Goal: Task Accomplishment & Management: Manage account settings

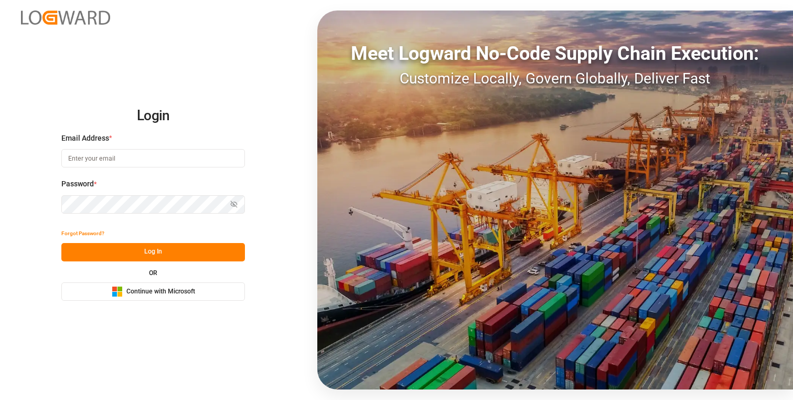
click at [152, 161] on input at bounding box center [153, 158] width 184 height 18
click at [0, 399] on com-1password-button at bounding box center [0, 400] width 0 height 0
type input "[PERSON_NAME][EMAIL_ADDRESS][DOMAIN_NAME]"
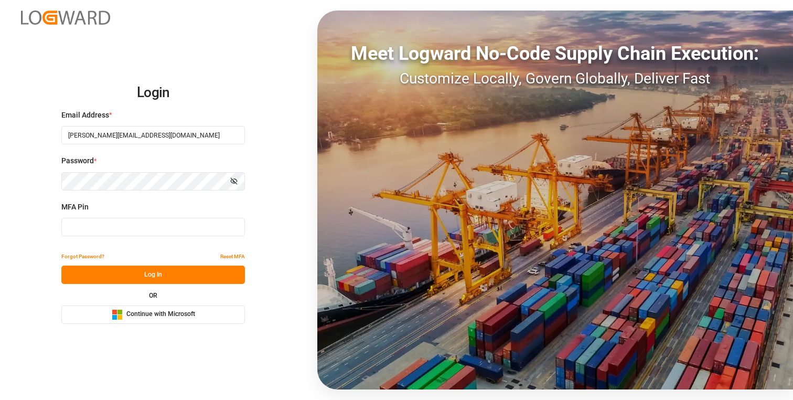
type input "646265"
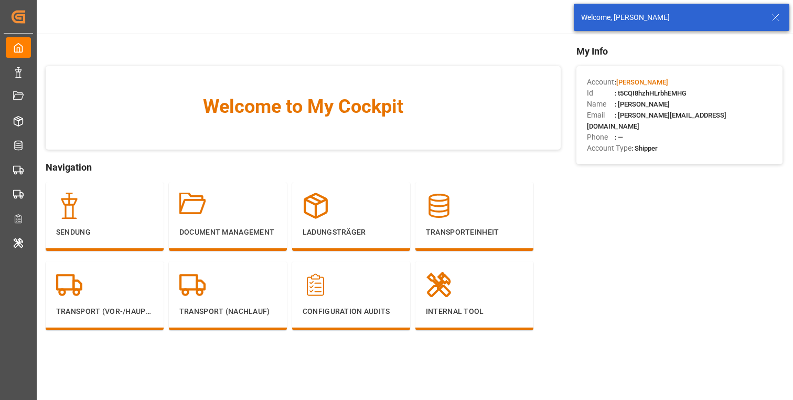
click at [777, 17] on icon at bounding box center [776, 17] width 13 height 13
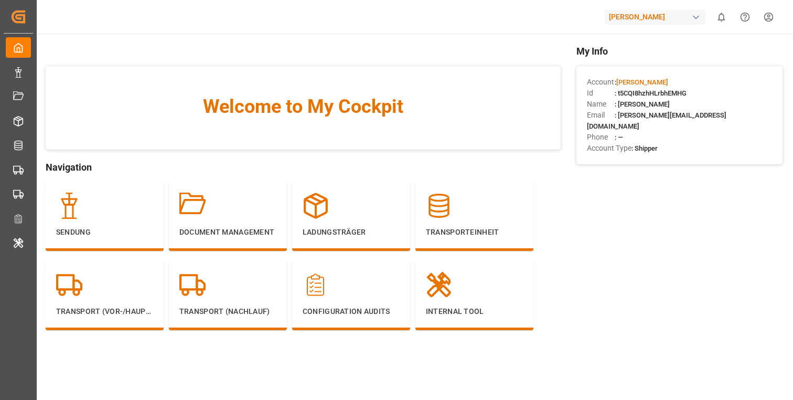
click at [669, 91] on span ": t5CQI8hzhHLrbhEMHG" at bounding box center [651, 93] width 72 height 8
copy span "t5CQI8hzhHLrbhEMHG"
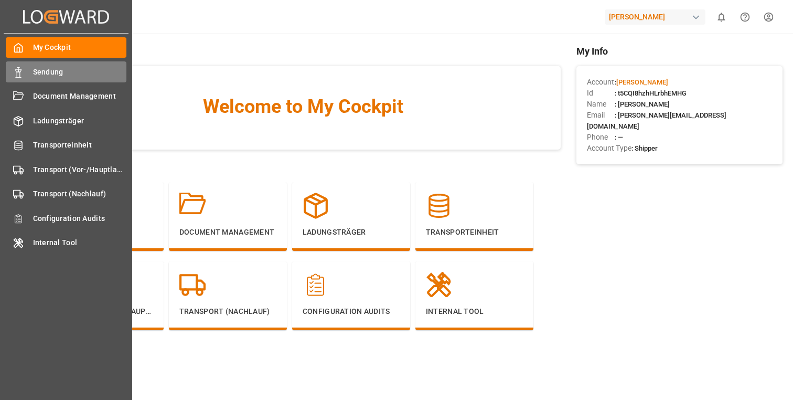
click at [59, 71] on span "Sendung" at bounding box center [80, 72] width 94 height 11
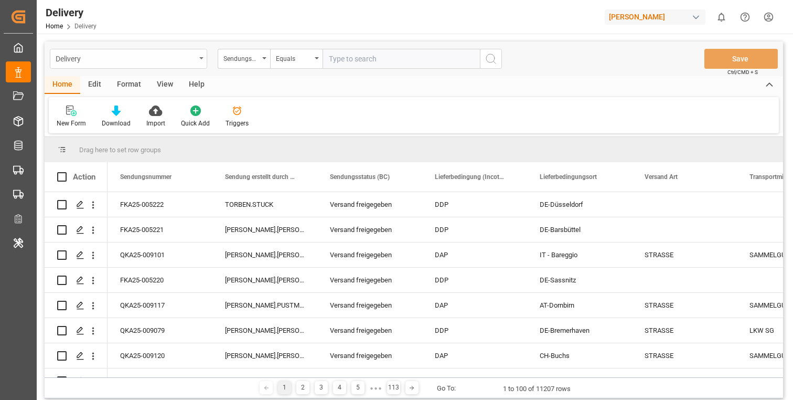
click at [182, 55] on div "Delivery" at bounding box center [126, 57] width 140 height 13
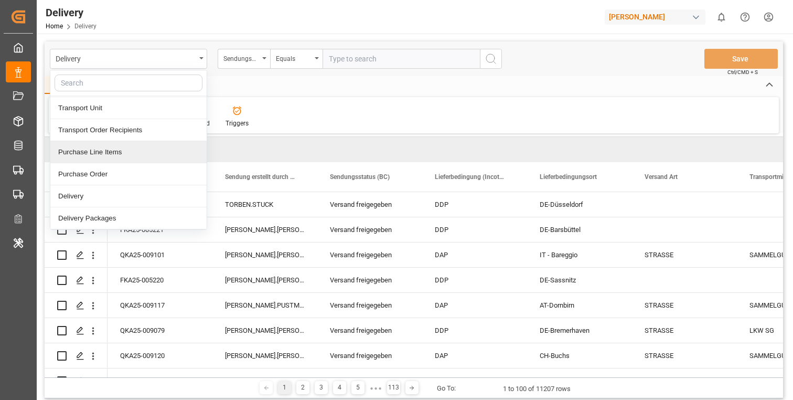
scroll to position [24, 0]
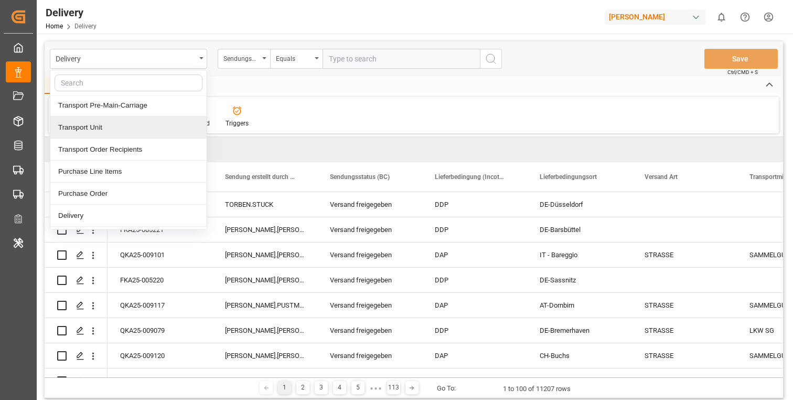
click at [119, 126] on div "Transport Unit" at bounding box center [128, 128] width 156 height 22
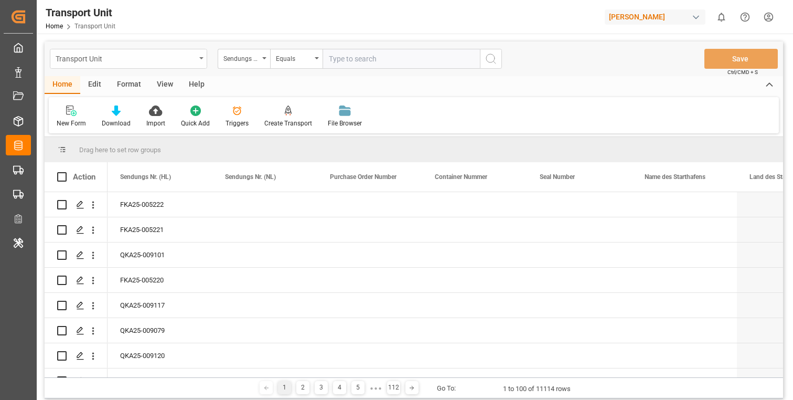
click at [184, 61] on div "Transport Unit" at bounding box center [126, 57] width 140 height 13
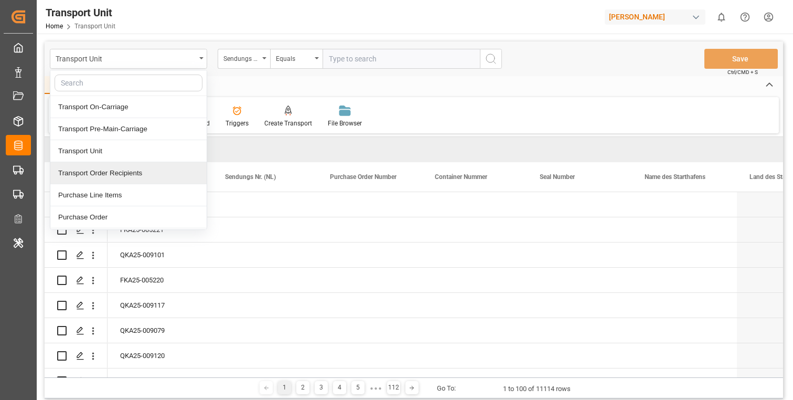
click at [128, 167] on div "Transport Order Recipients" at bounding box center [128, 173] width 156 height 22
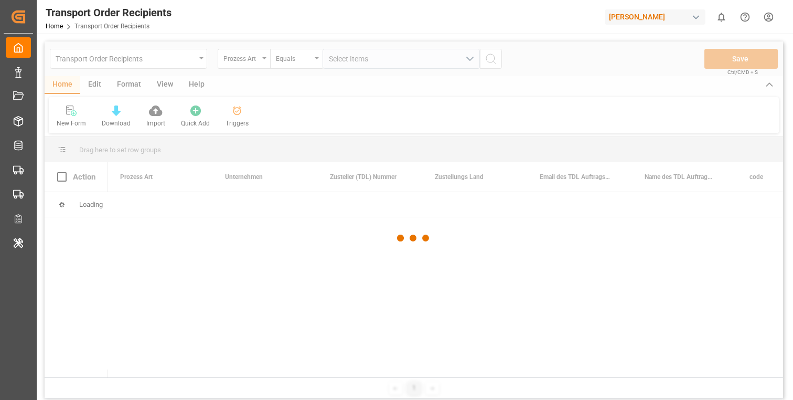
click at [168, 61] on div "Transport Order Recipients" at bounding box center [126, 57] width 140 height 13
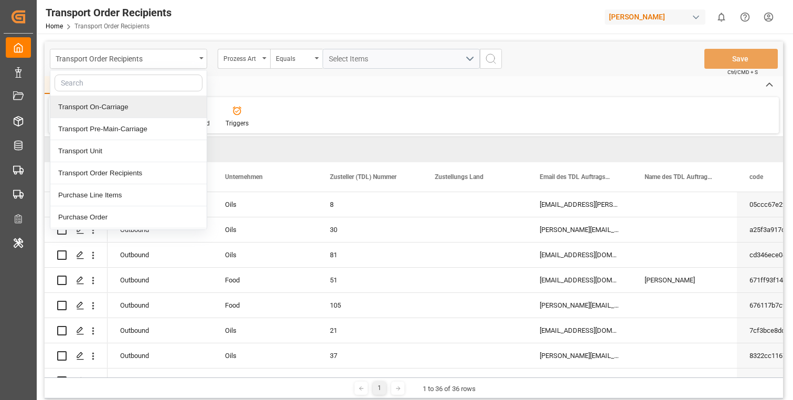
click at [125, 105] on div "Transport On-Carriage" at bounding box center [128, 107] width 156 height 22
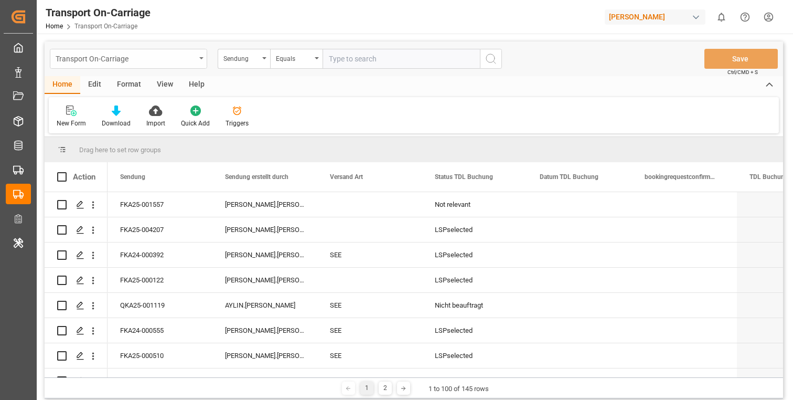
click at [187, 62] on div "Transport On-Carriage" at bounding box center [126, 57] width 140 height 13
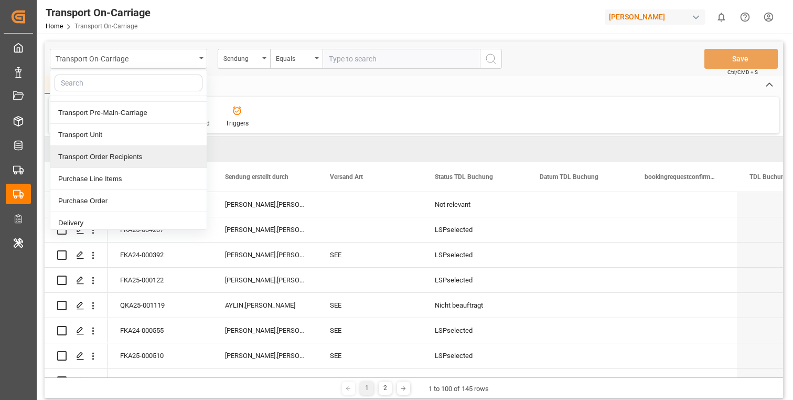
scroll to position [24, 0]
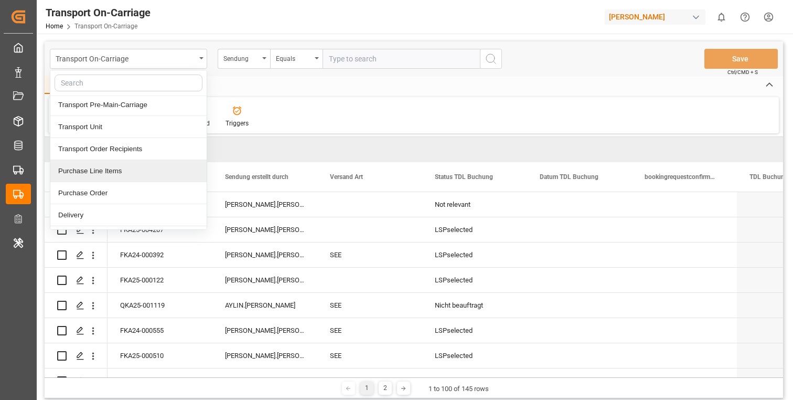
click at [113, 170] on div "Purchase Line Items" at bounding box center [128, 171] width 156 height 22
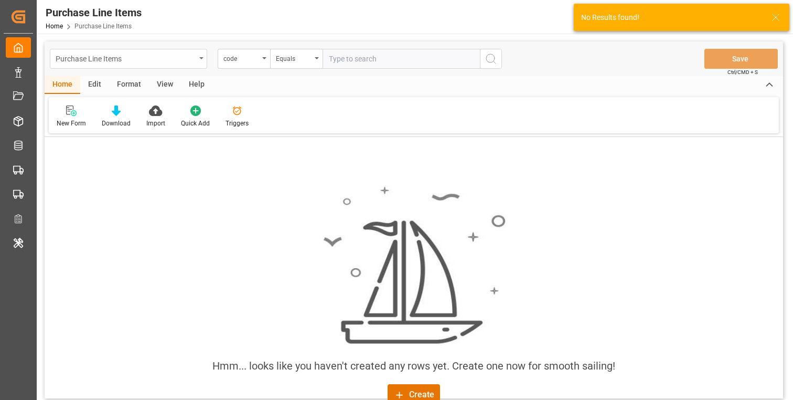
click at [179, 57] on div "Purchase Line Items" at bounding box center [126, 57] width 140 height 13
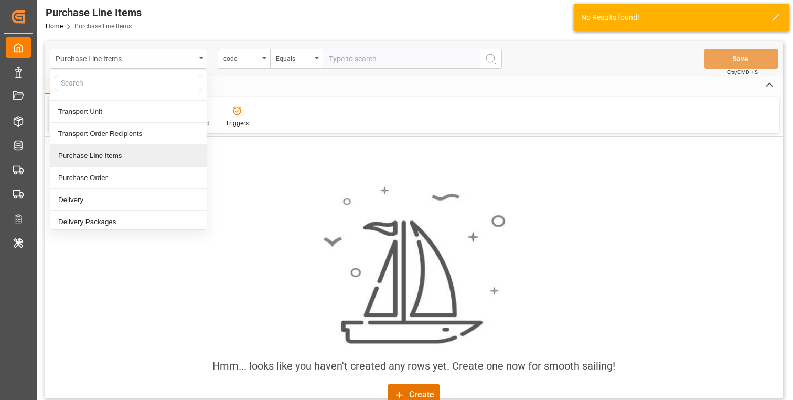
scroll to position [43, 0]
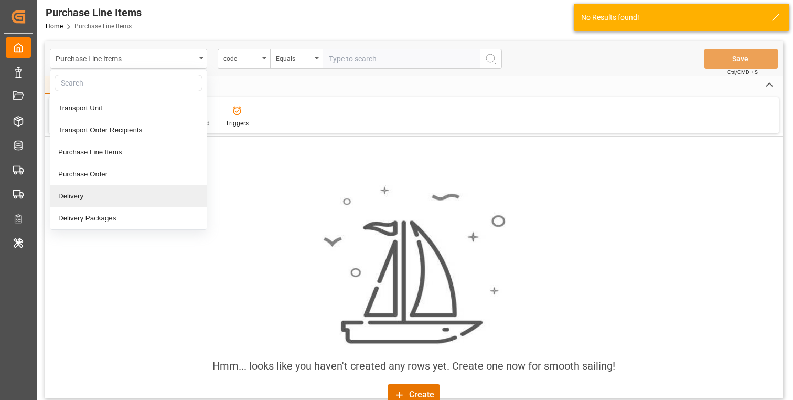
click at [126, 191] on div "Delivery" at bounding box center [128, 196] width 156 height 22
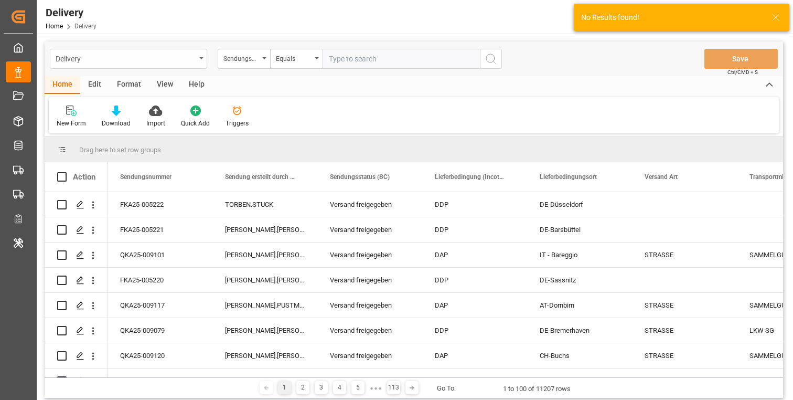
click at [199, 61] on div "Delivery" at bounding box center [128, 59] width 157 height 20
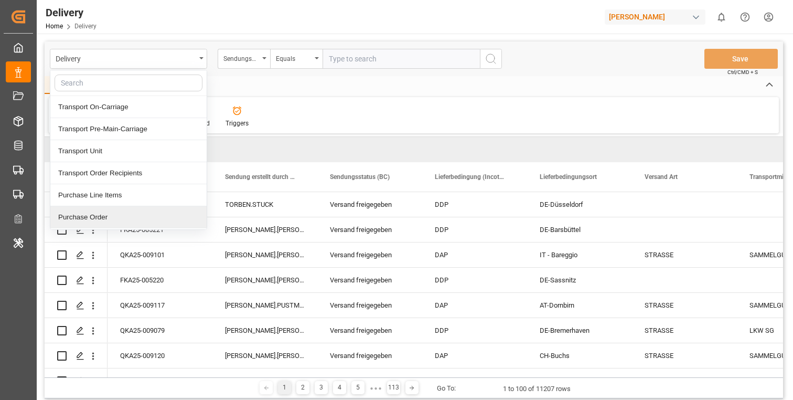
scroll to position [43, 0]
drag, startPoint x: 142, startPoint y: 219, endPoint x: 147, endPoint y: 218, distance: 5.8
click at [142, 219] on div "Delivery Packages" at bounding box center [128, 218] width 156 height 22
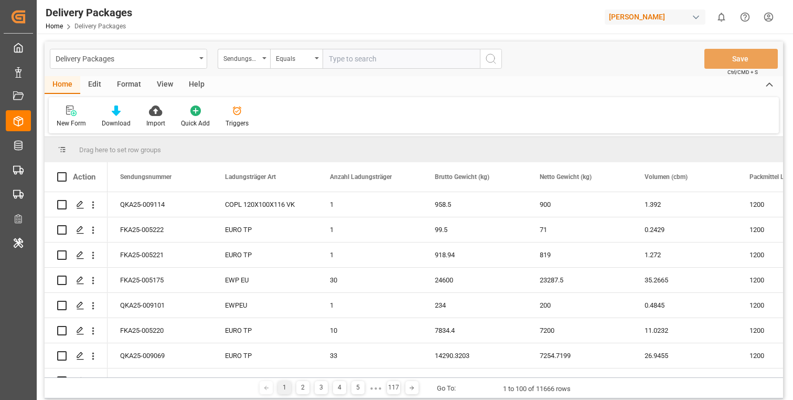
click at [89, 87] on div "Edit" at bounding box center [94, 85] width 29 height 18
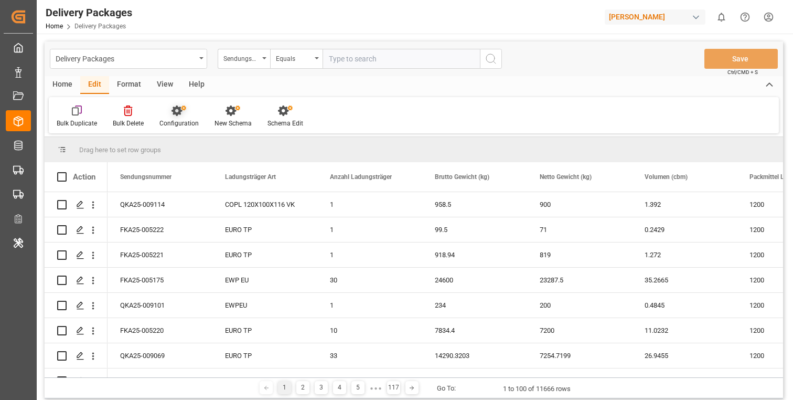
click at [185, 113] on icon at bounding box center [179, 110] width 15 height 10
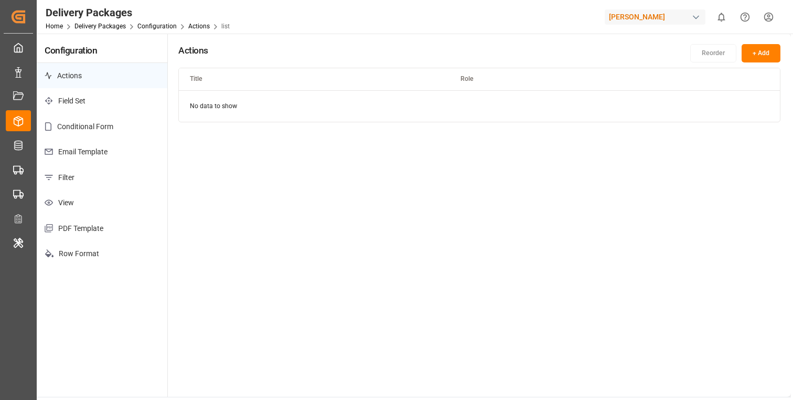
click at [108, 176] on p "Filter" at bounding box center [102, 178] width 131 height 26
click at [111, 151] on p "Email Template" at bounding box center [102, 152] width 131 height 26
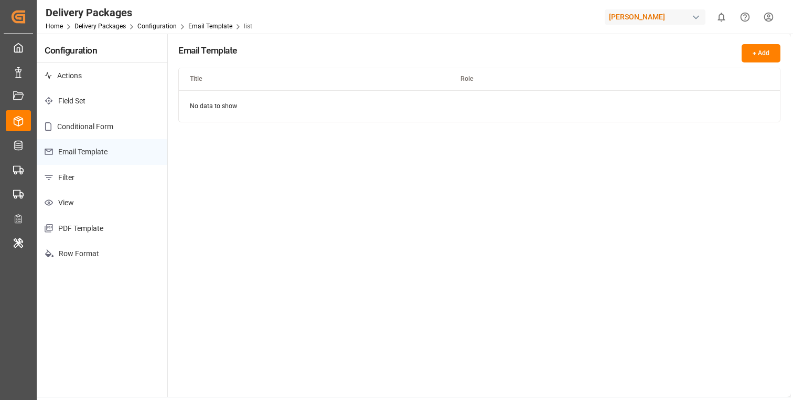
click at [113, 123] on p "Conditional Form" at bounding box center [102, 127] width 131 height 26
click at [93, 101] on p "Field Set" at bounding box center [102, 101] width 131 height 26
click at [86, 73] on p "Actions" at bounding box center [102, 76] width 131 height 26
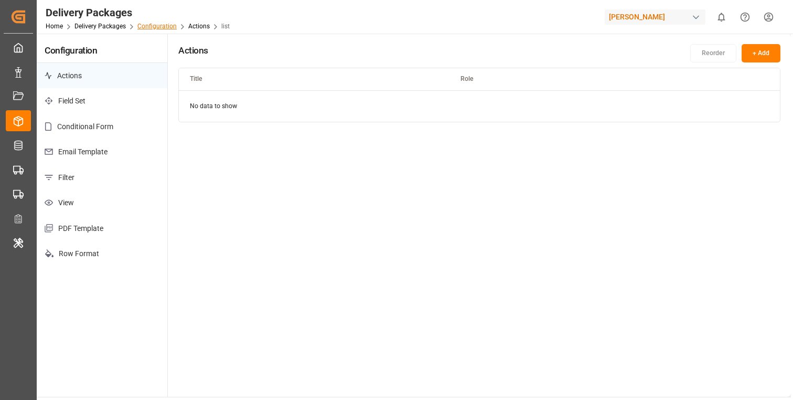
click at [155, 28] on link "Configuration" at bounding box center [156, 26] width 39 height 7
click at [93, 27] on link "Delivery Packages" at bounding box center [100, 26] width 51 height 7
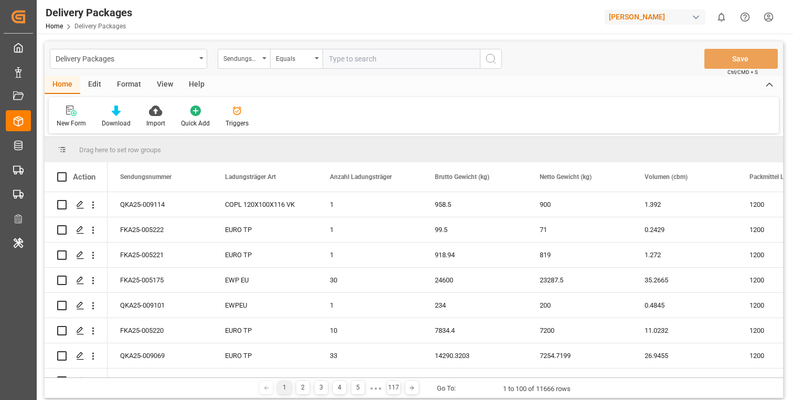
click at [93, 84] on div "Edit" at bounding box center [94, 85] width 29 height 18
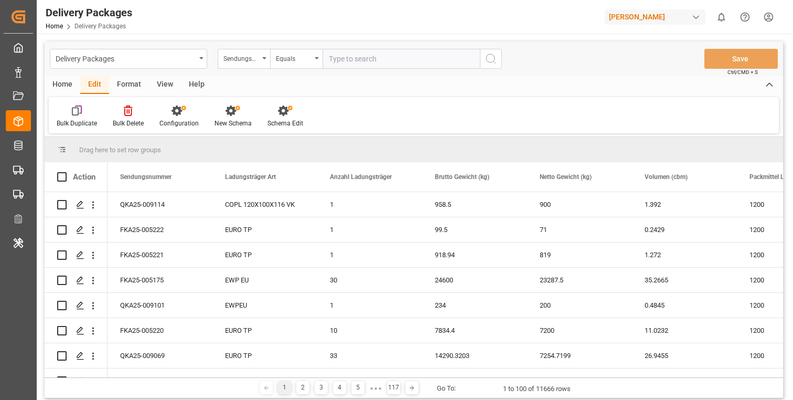
click at [191, 88] on div "Help" at bounding box center [196, 85] width 31 height 18
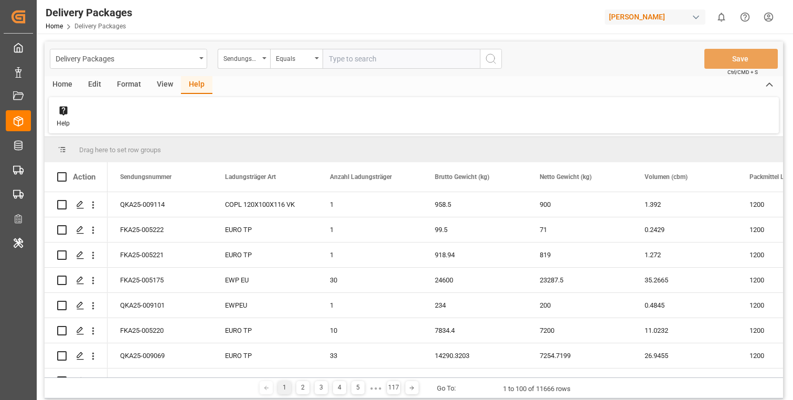
click at [160, 85] on div "View" at bounding box center [165, 85] width 32 height 18
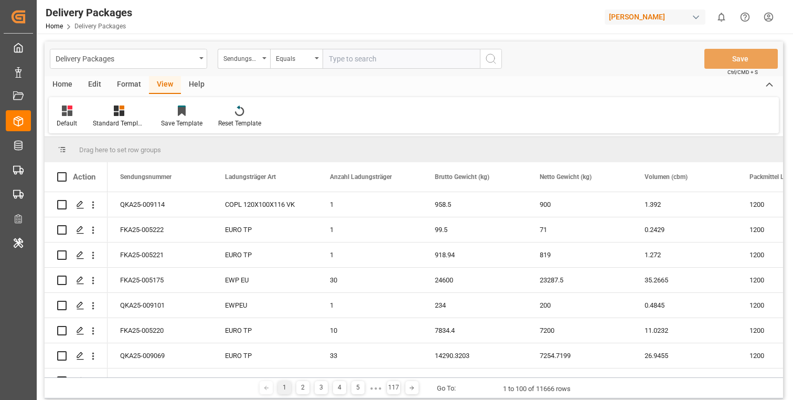
click at [201, 89] on div "Help" at bounding box center [196, 85] width 31 height 18
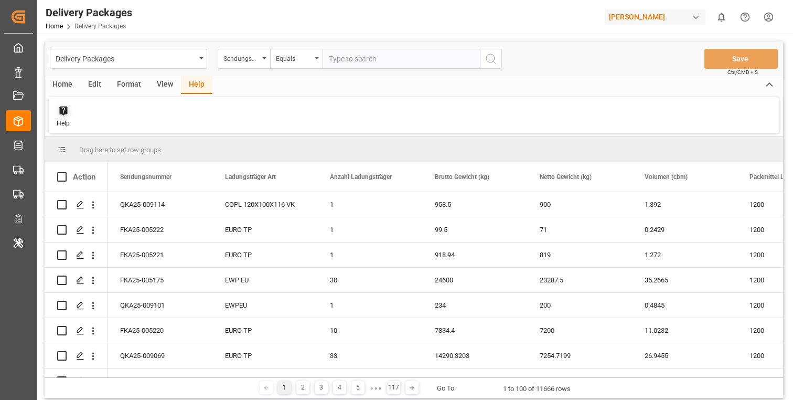
click at [64, 115] on icon at bounding box center [63, 110] width 10 height 10
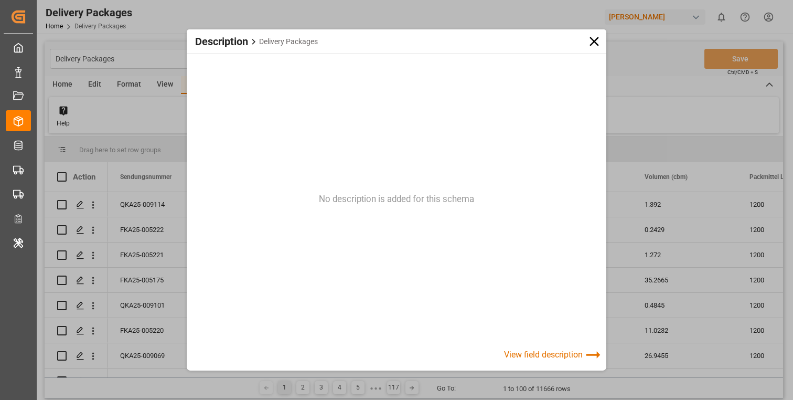
click at [551, 359] on div "View field description" at bounding box center [554, 354] width 100 height 21
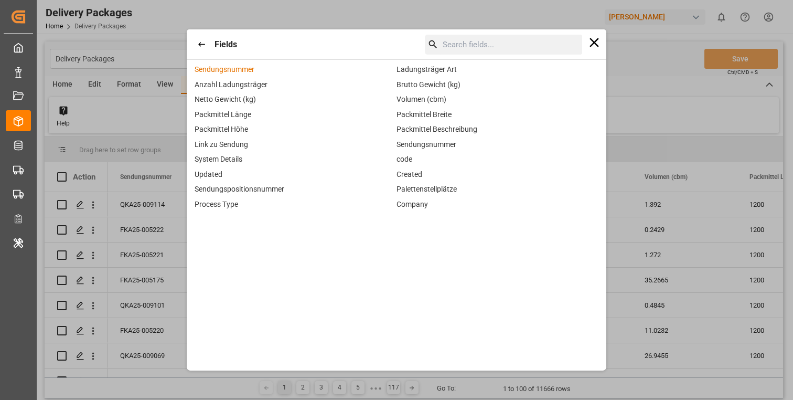
click at [246, 68] on span "Sendungsnummer" at bounding box center [225, 69] width 60 height 8
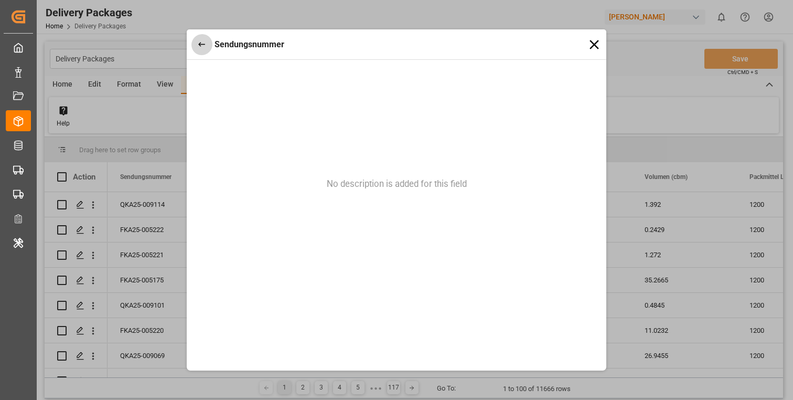
click at [198, 43] on icon "button" at bounding box center [201, 44] width 9 height 9
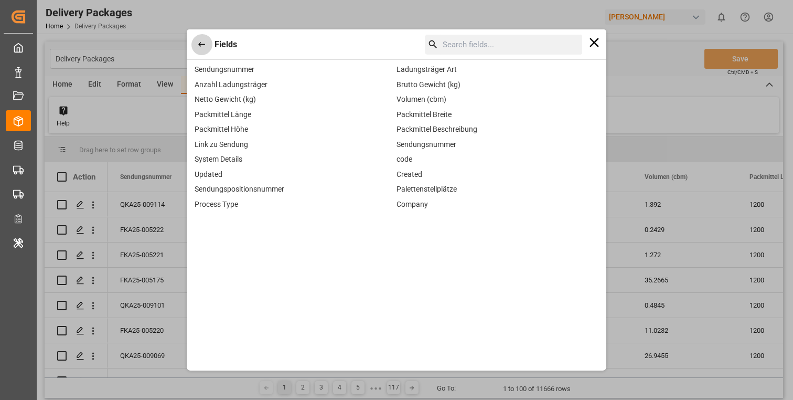
click at [198, 43] on icon "button" at bounding box center [201, 44] width 9 height 9
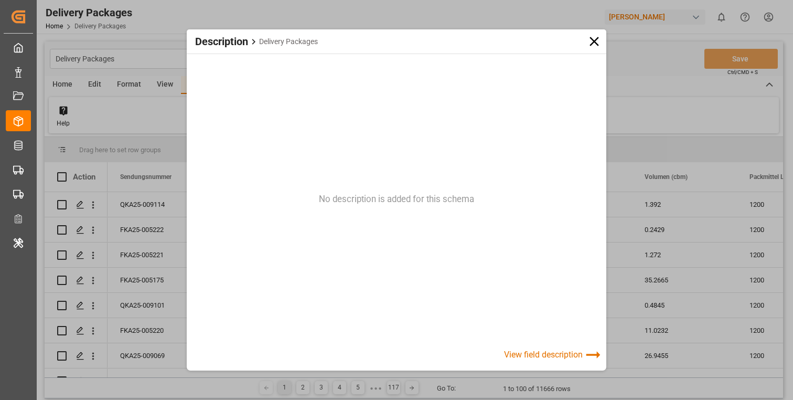
click at [577, 356] on div "View field description" at bounding box center [554, 354] width 100 height 21
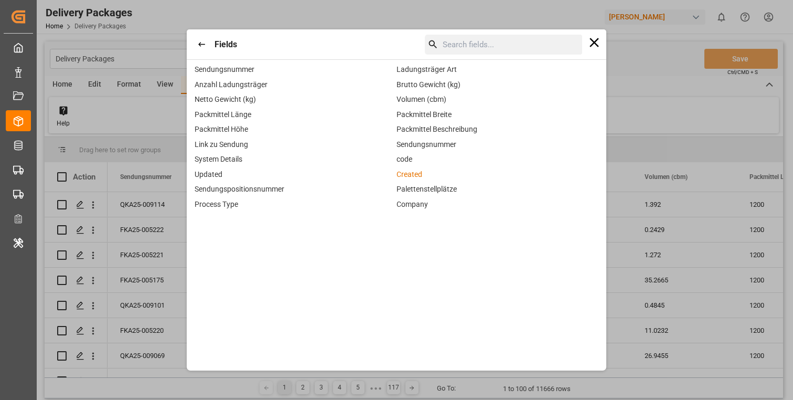
click at [409, 170] on span "Created" at bounding box center [410, 174] width 26 height 8
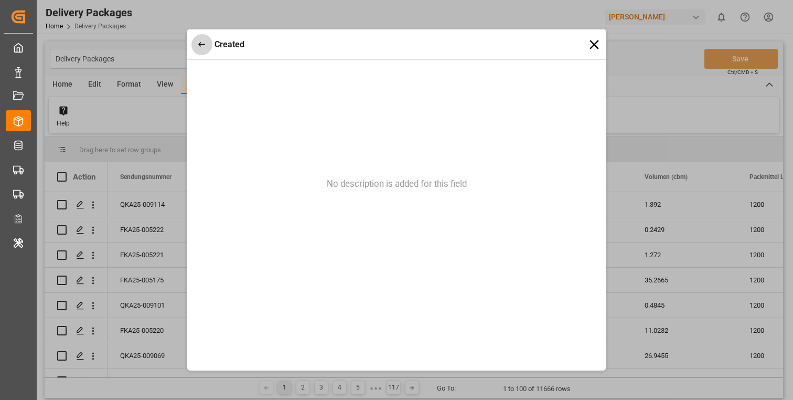
click at [200, 41] on icon "button" at bounding box center [201, 44] width 9 height 9
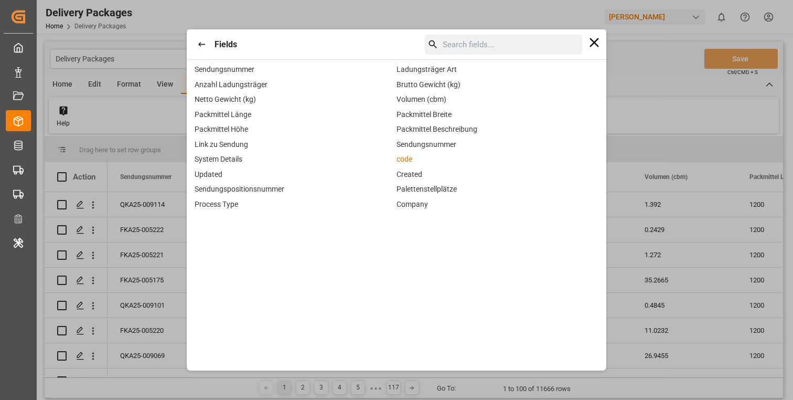
click at [409, 156] on span "code" at bounding box center [405, 159] width 16 height 8
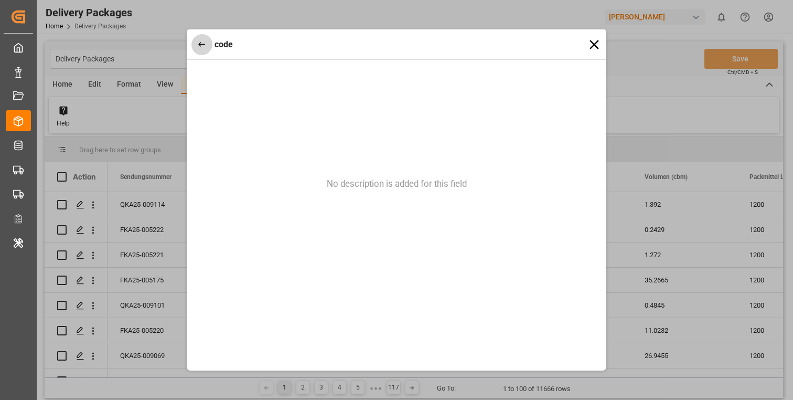
click at [199, 45] on icon "button" at bounding box center [201, 44] width 7 height 5
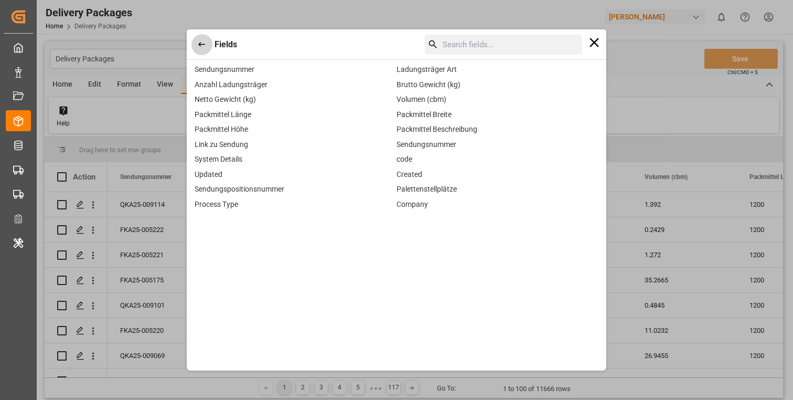
click at [199, 45] on icon "button" at bounding box center [201, 44] width 7 height 5
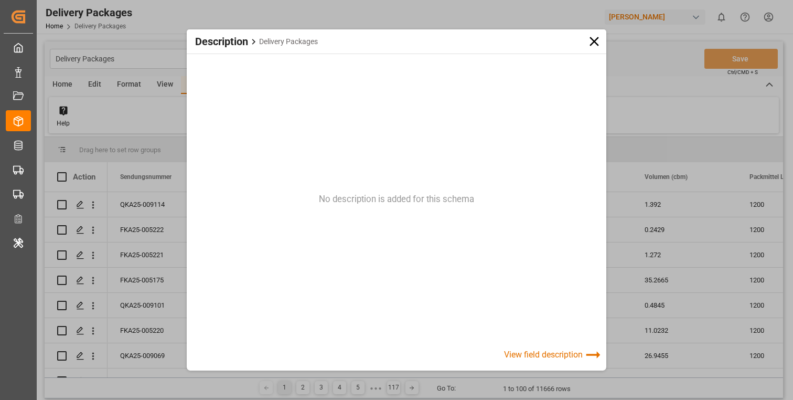
click at [597, 34] on icon at bounding box center [595, 42] width 16 height 16
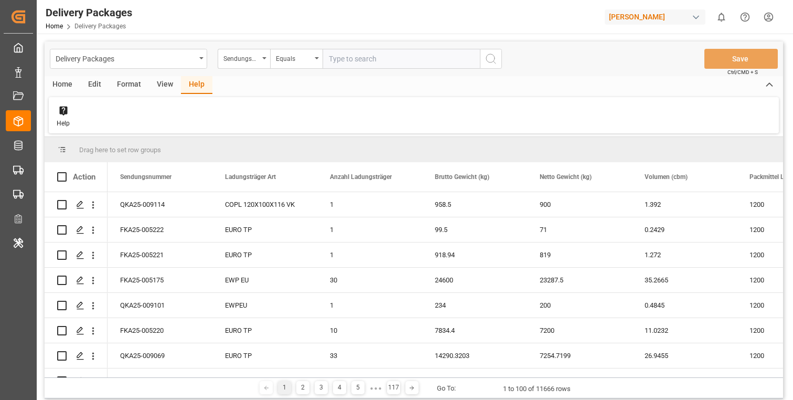
click at [538, 104] on div "Help" at bounding box center [414, 115] width 731 height 36
click at [655, 8] on div "[PERSON_NAME]" at bounding box center [657, 17] width 105 height 20
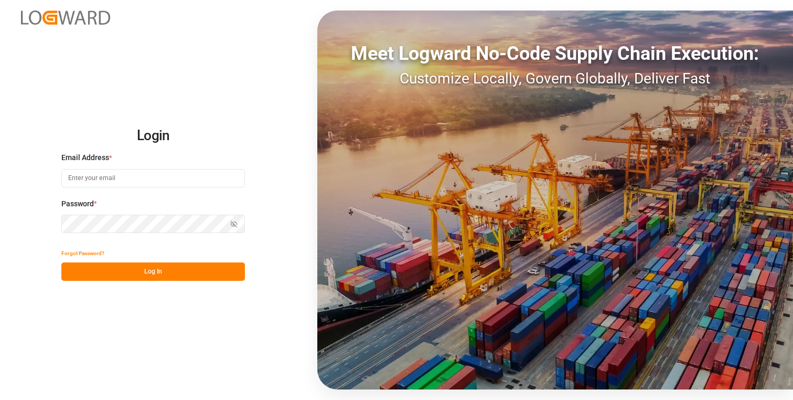
click at [171, 186] on input at bounding box center [153, 178] width 184 height 18
click at [0, 399] on com-1password-button at bounding box center [0, 400] width 0 height 0
type input "[PERSON_NAME][EMAIL_ADDRESS][DOMAIN_NAME]"
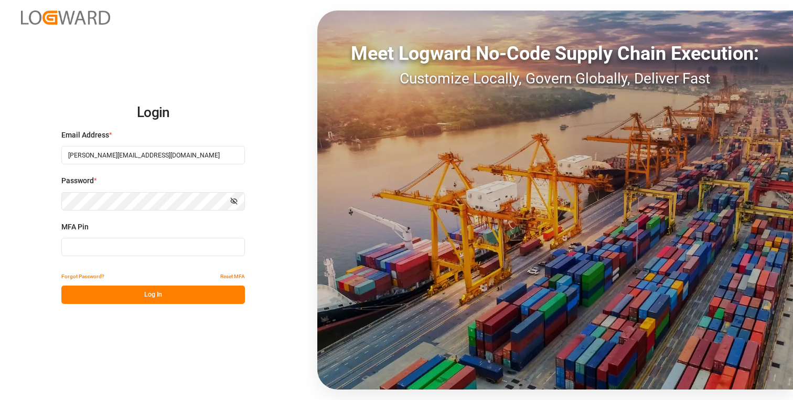
type input "622342"
